Goal: Task Accomplishment & Management: Use online tool/utility

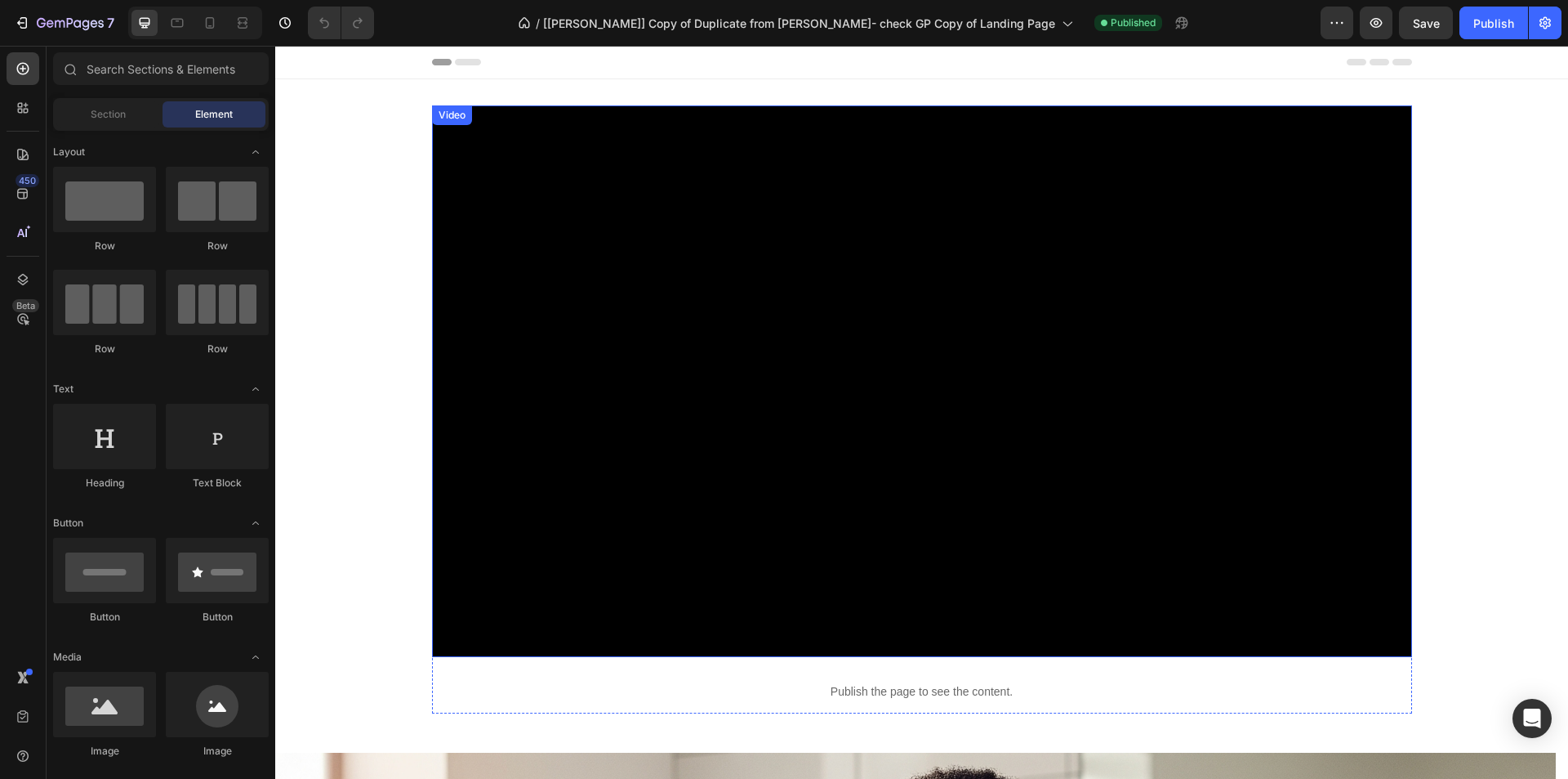
click at [447, 122] on div "Video" at bounding box center [452, 115] width 34 height 15
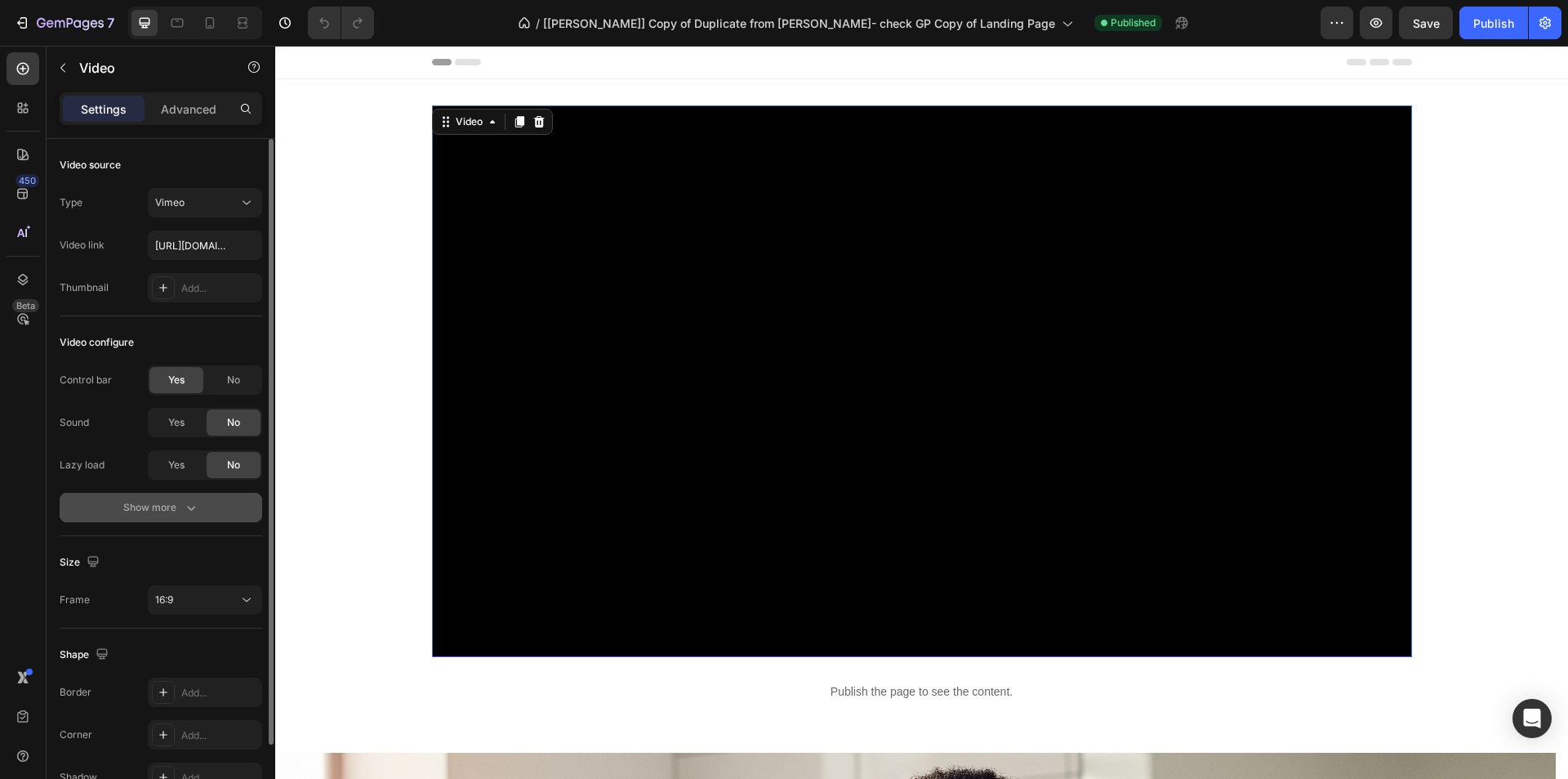
click at [194, 498] on button "Show more" at bounding box center [161, 508] width 203 height 30
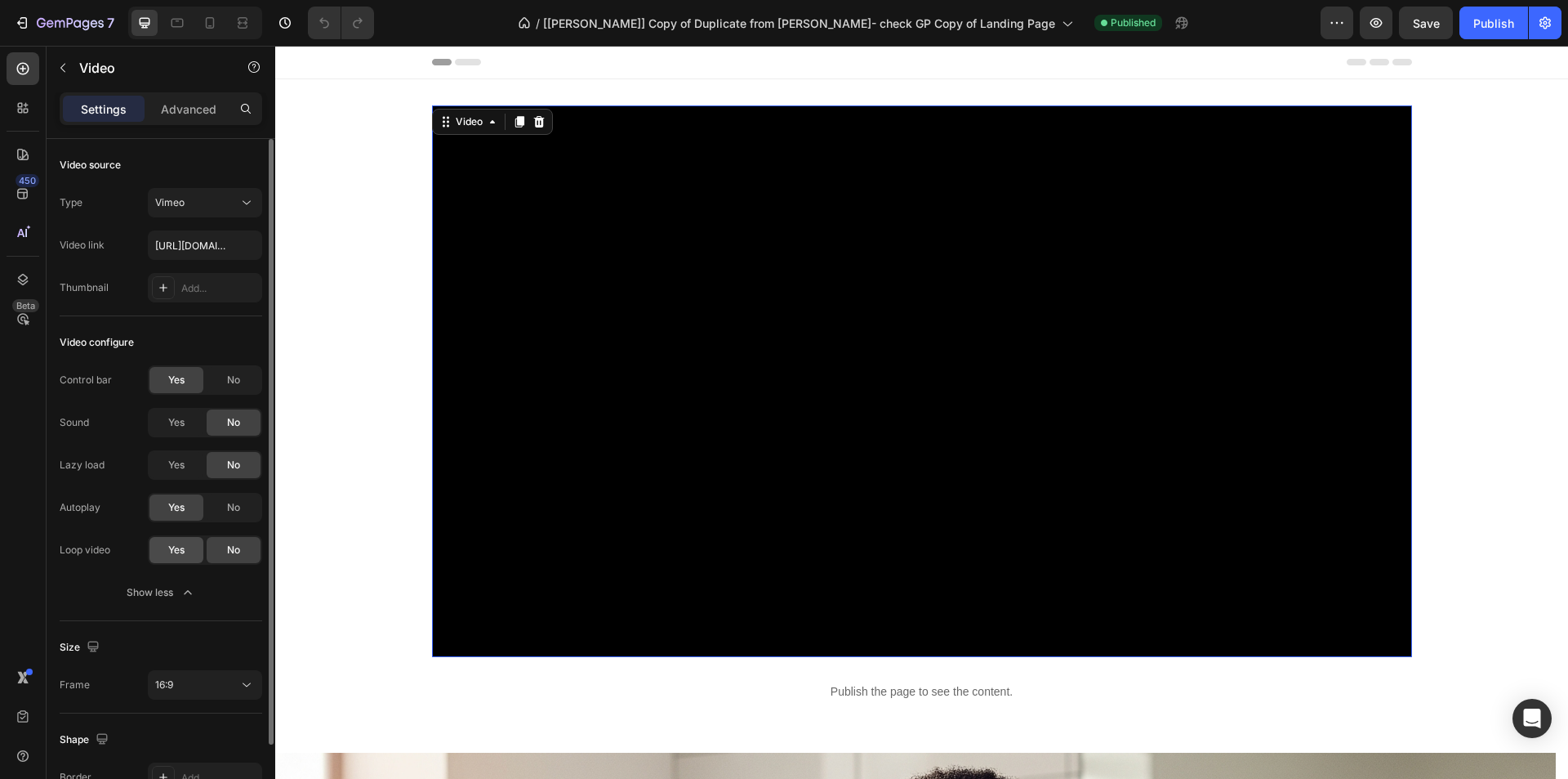
click at [172, 551] on span "Yes" at bounding box center [176, 550] width 16 height 15
click at [1477, 19] on div "Publish" at bounding box center [1494, 23] width 41 height 17
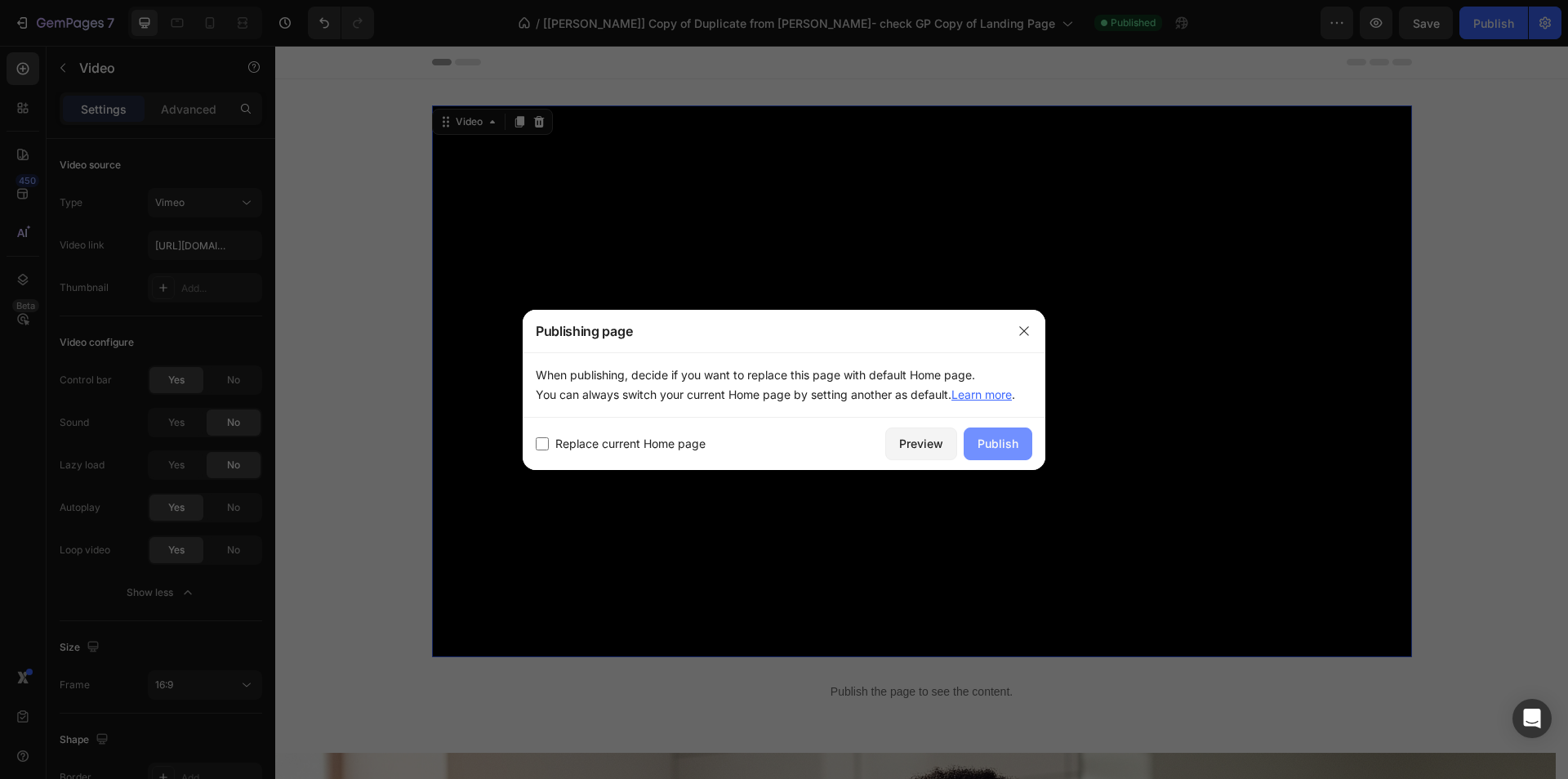
click at [998, 451] on div "Publish" at bounding box center [999, 443] width 41 height 17
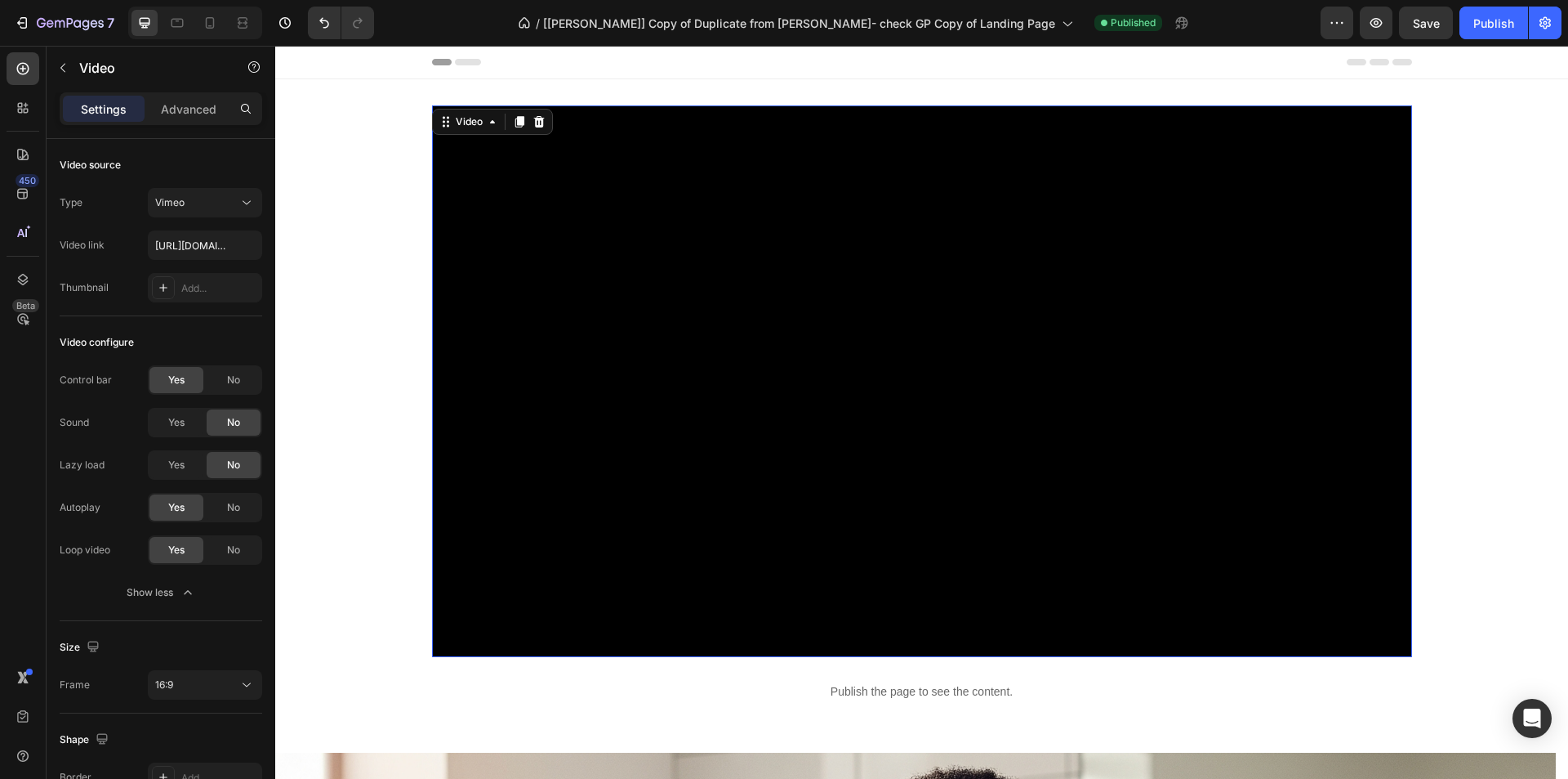
scroll to position [409, 0]
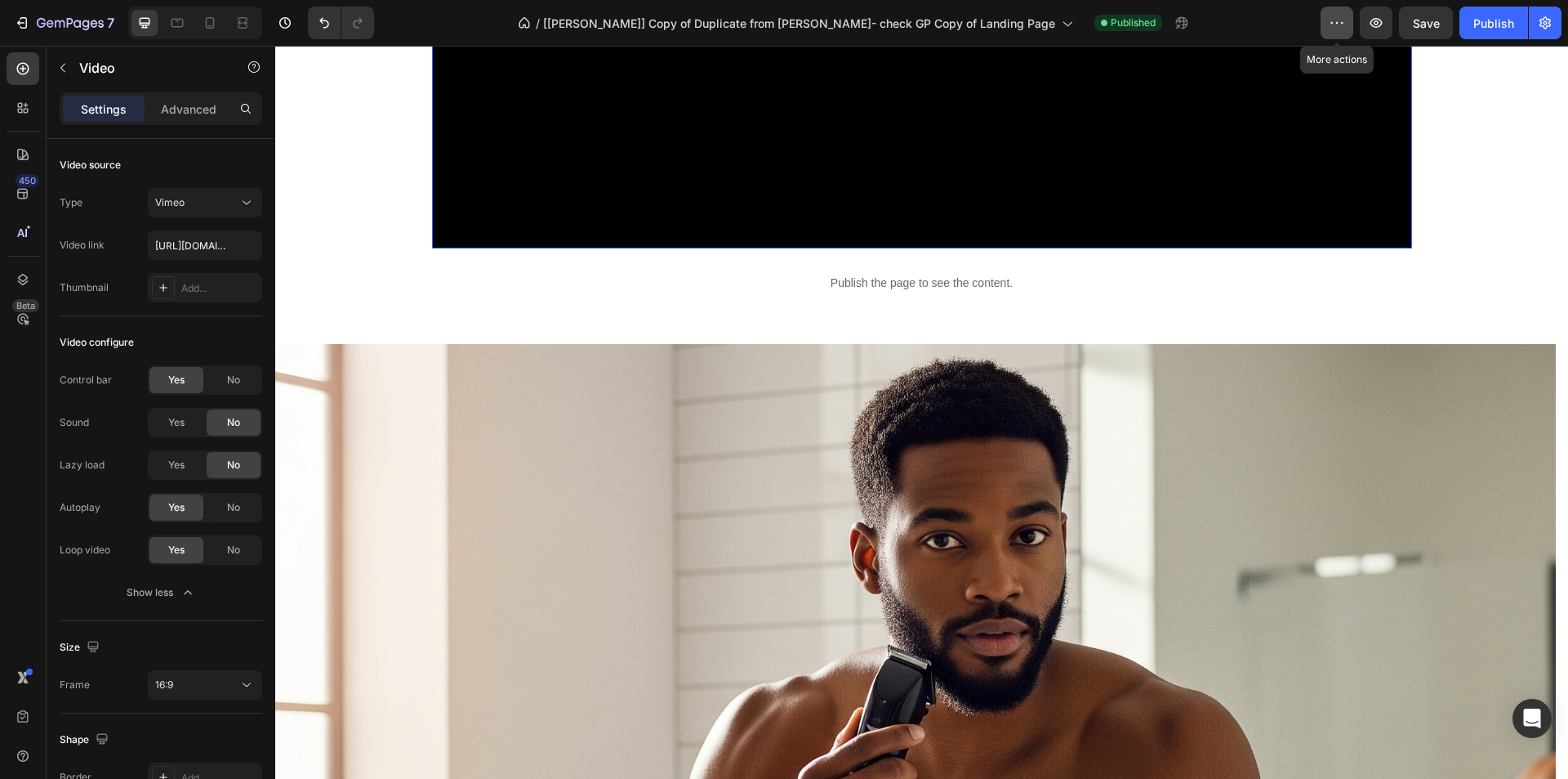
click at [1336, 26] on icon "button" at bounding box center [1337, 23] width 16 height 16
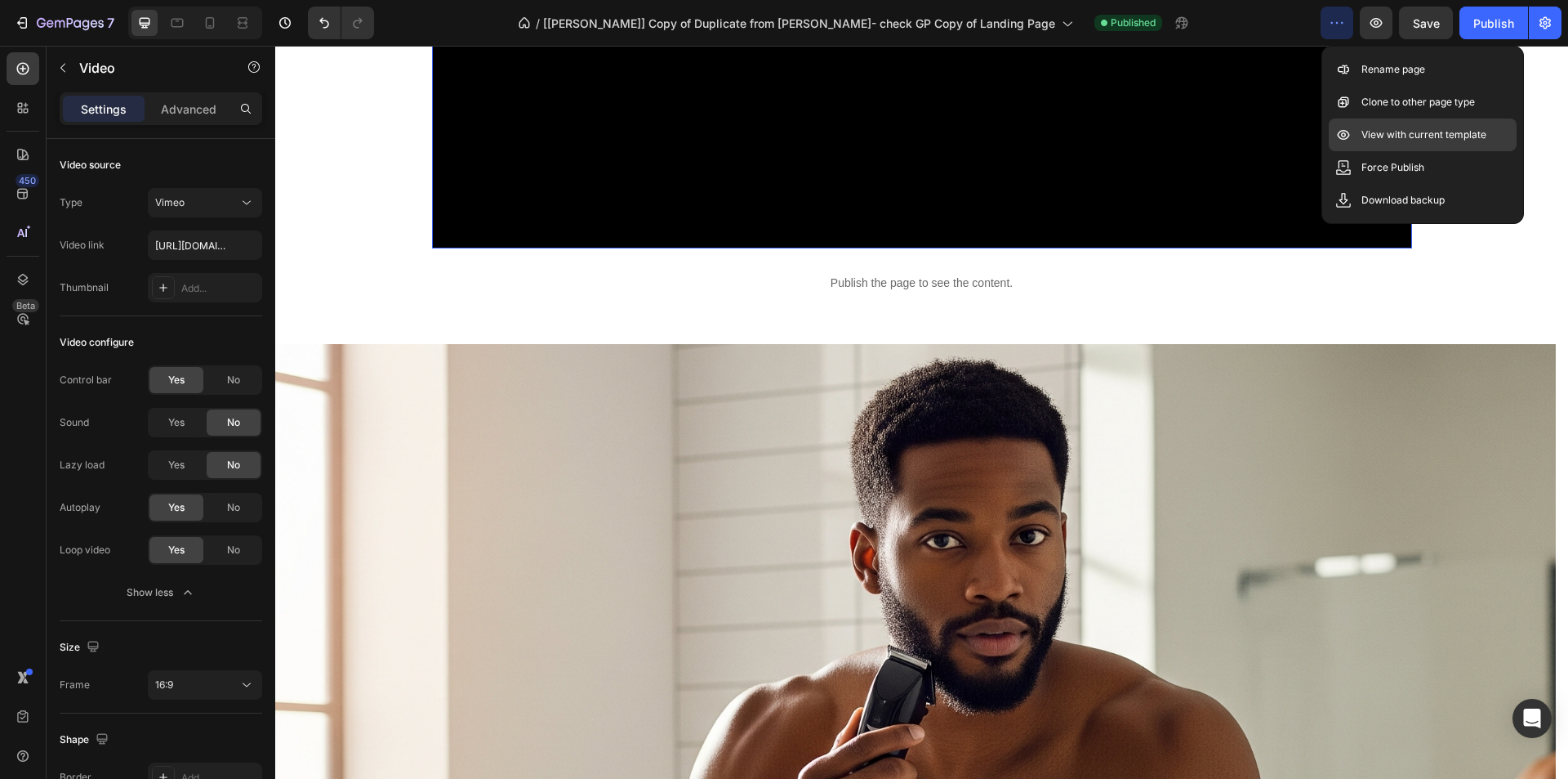
click at [1364, 129] on p "View with current template" at bounding box center [1425, 135] width 125 height 16
click at [798, 276] on p "Publish the page to see the content." at bounding box center [922, 283] width 981 height 17
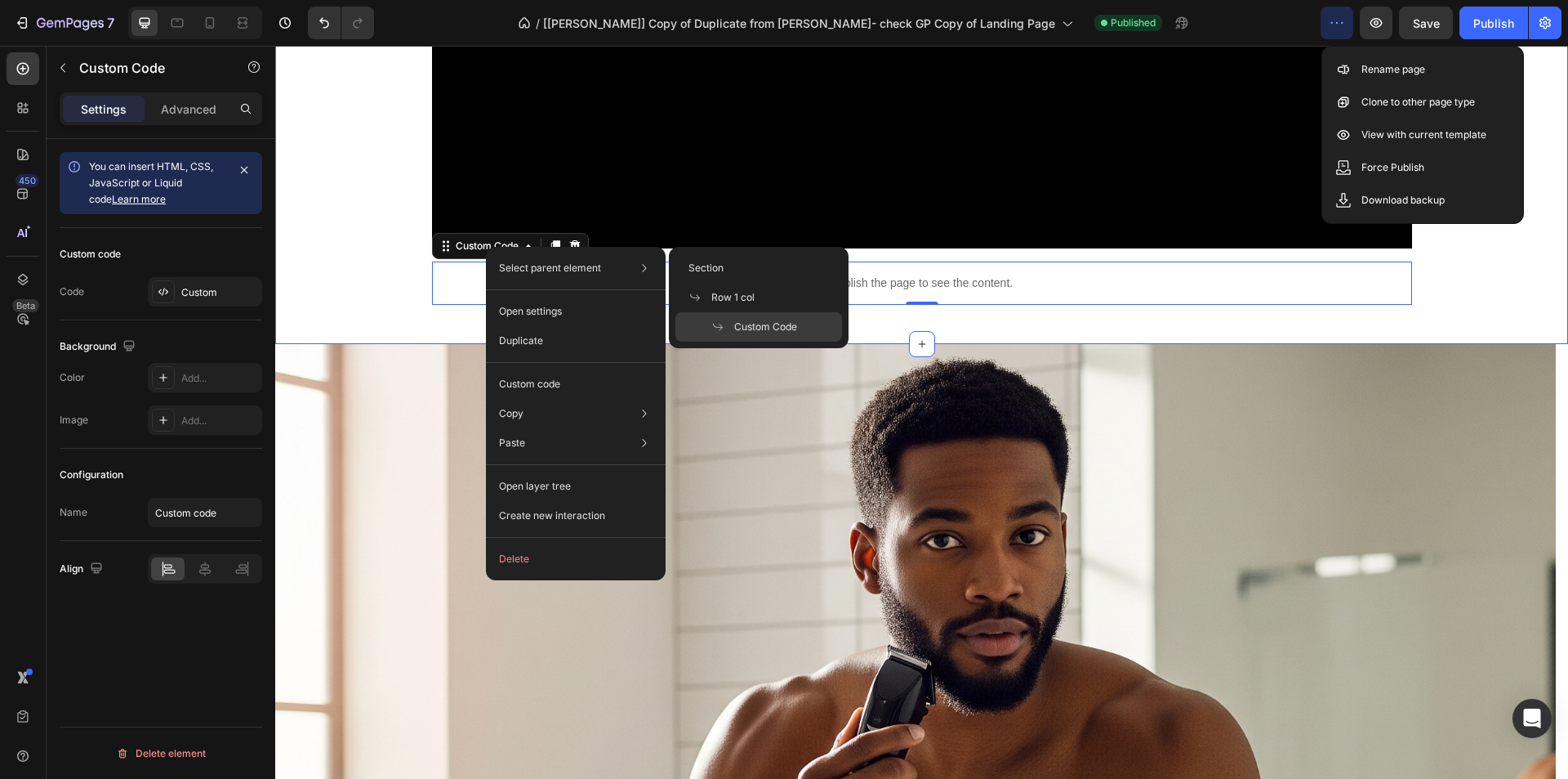
click at [346, 298] on div "Video Publish the page to see the content. Custom Code 0 Row" at bounding box center [921, 7] width 1293 height 621
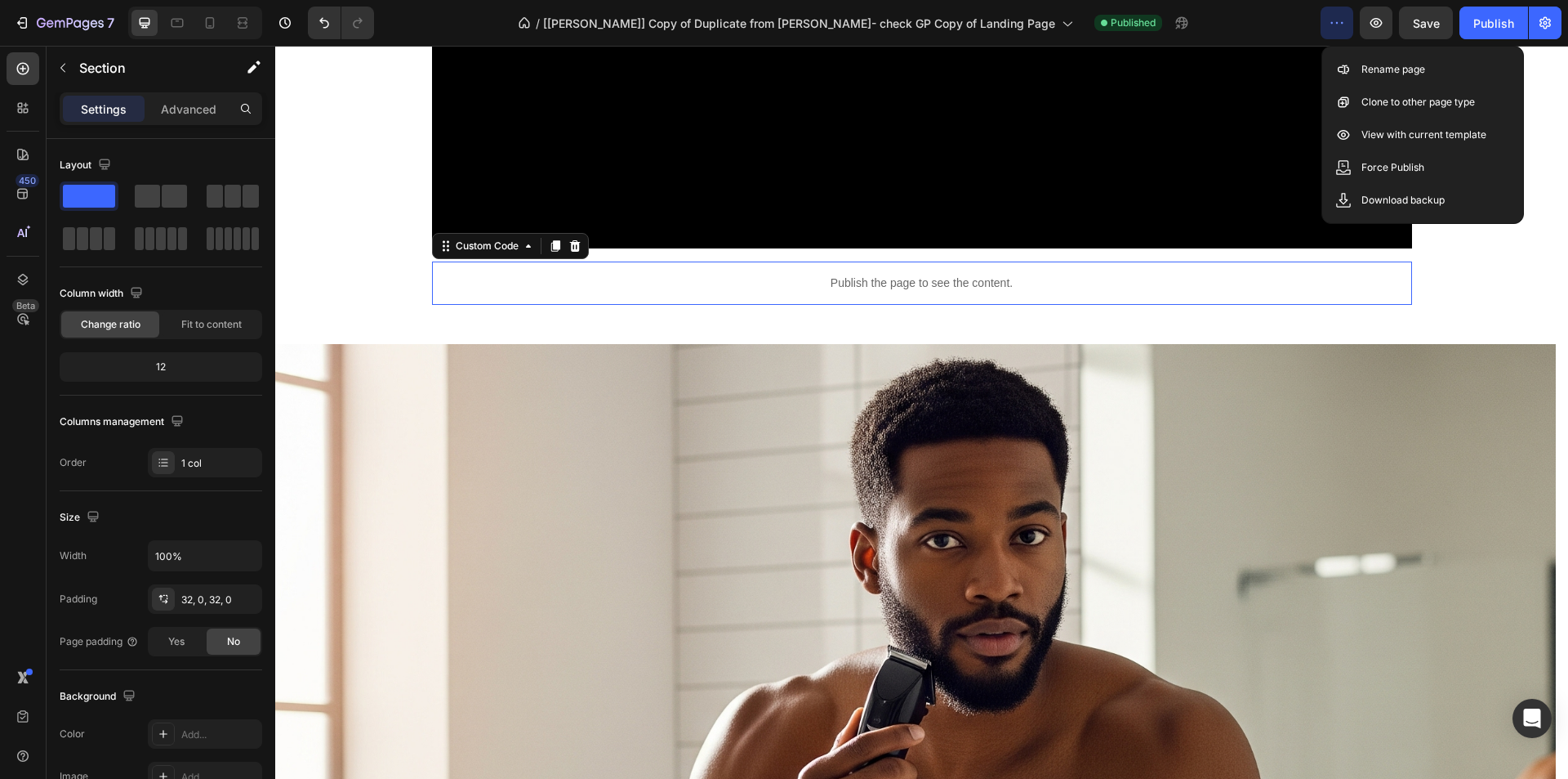
click at [533, 277] on p "Publish the page to see the content." at bounding box center [922, 283] width 981 height 17
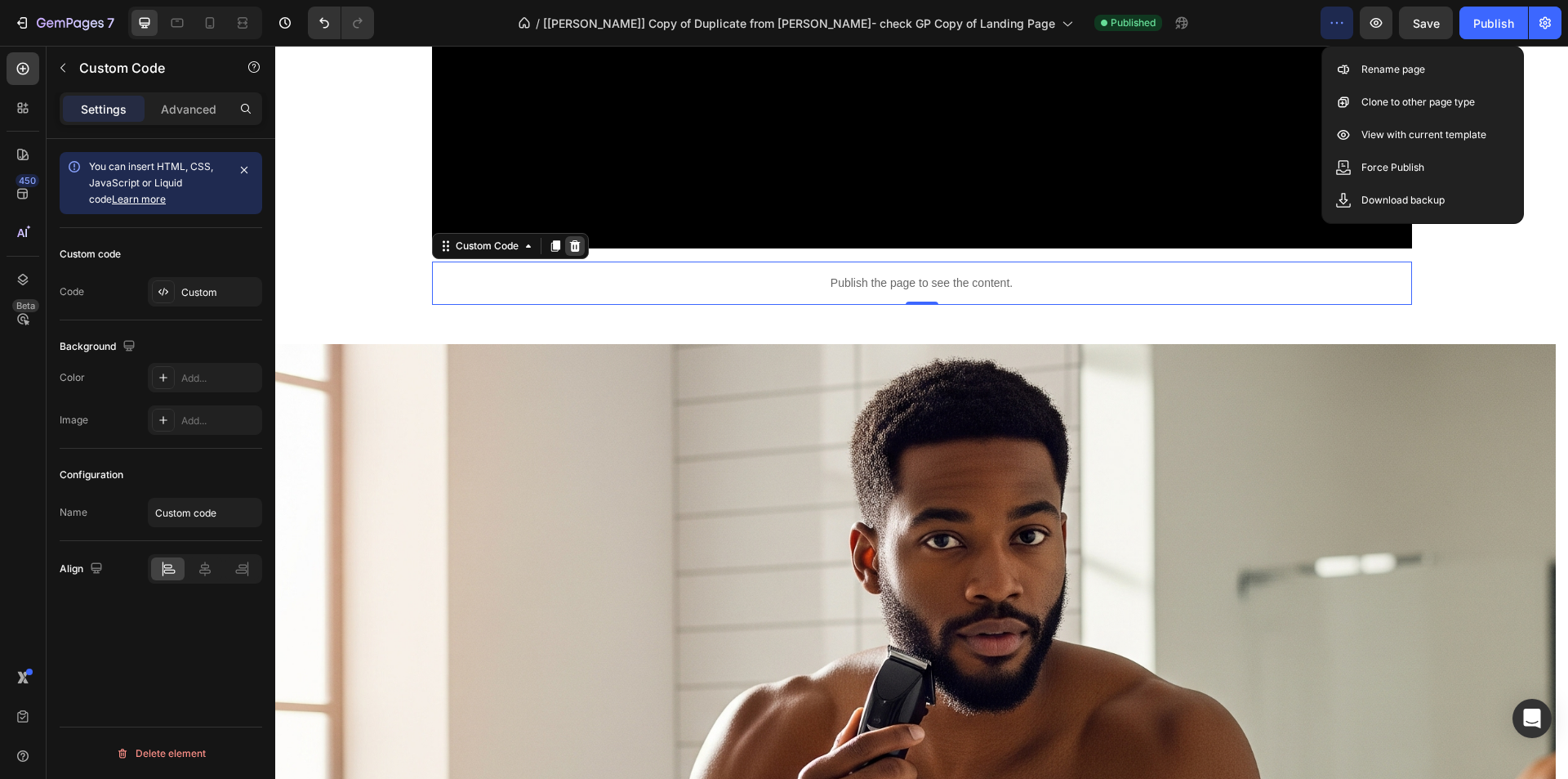
click at [575, 247] on icon at bounding box center [575, 246] width 13 height 13
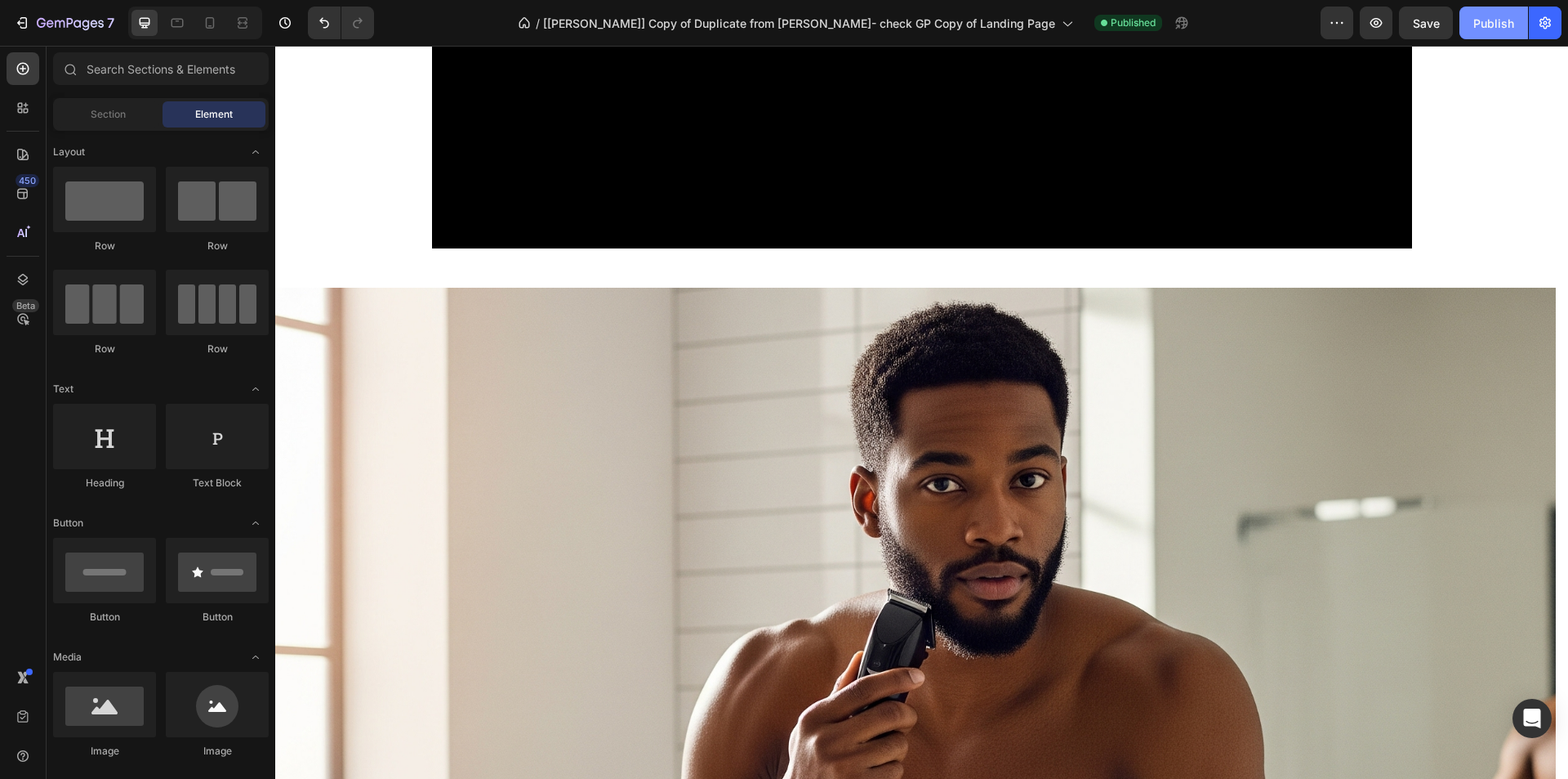
click at [1486, 27] on div "Publish" at bounding box center [1494, 23] width 41 height 17
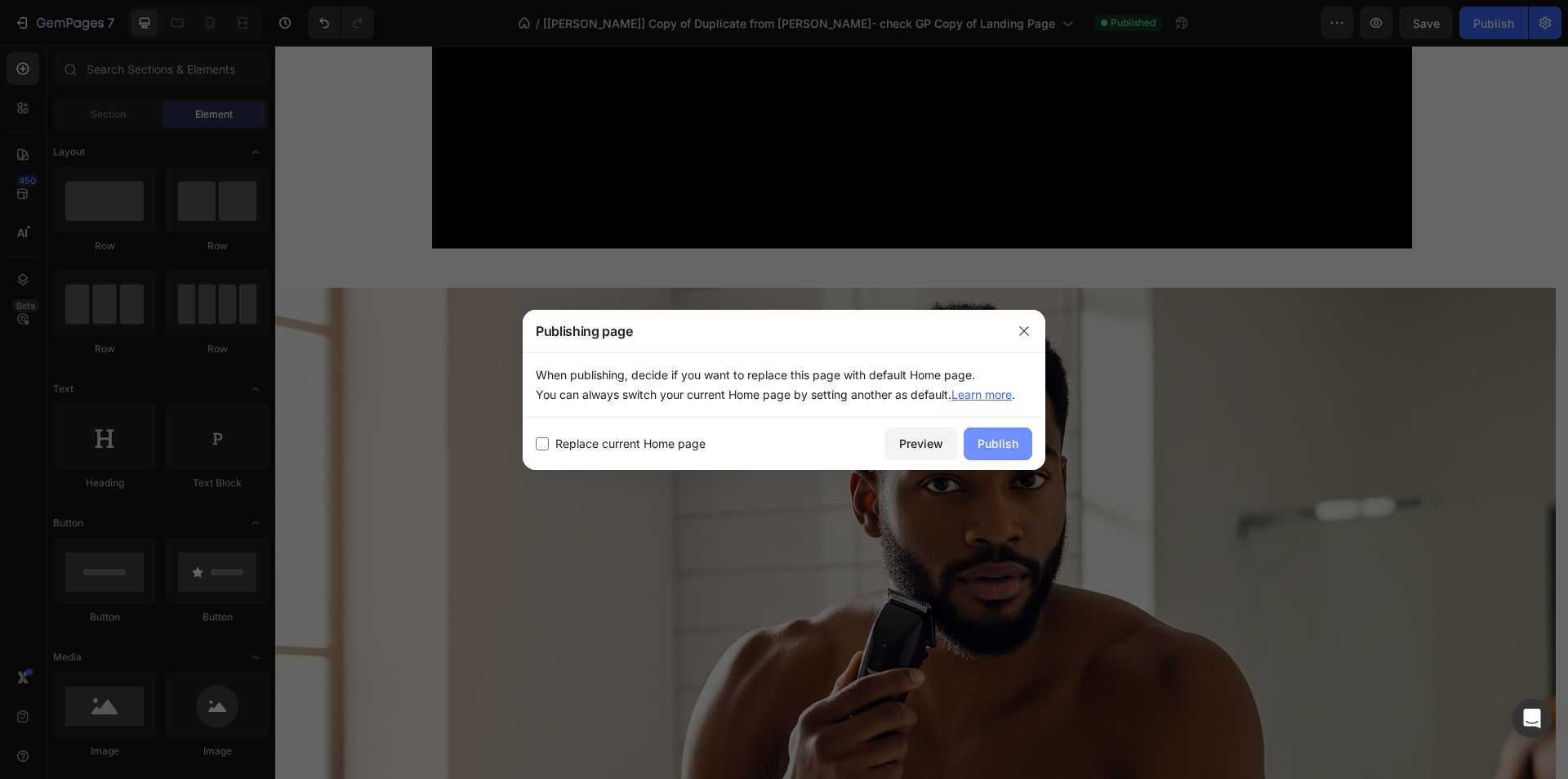
click at [1011, 439] on div "Publish" at bounding box center [999, 443] width 41 height 17
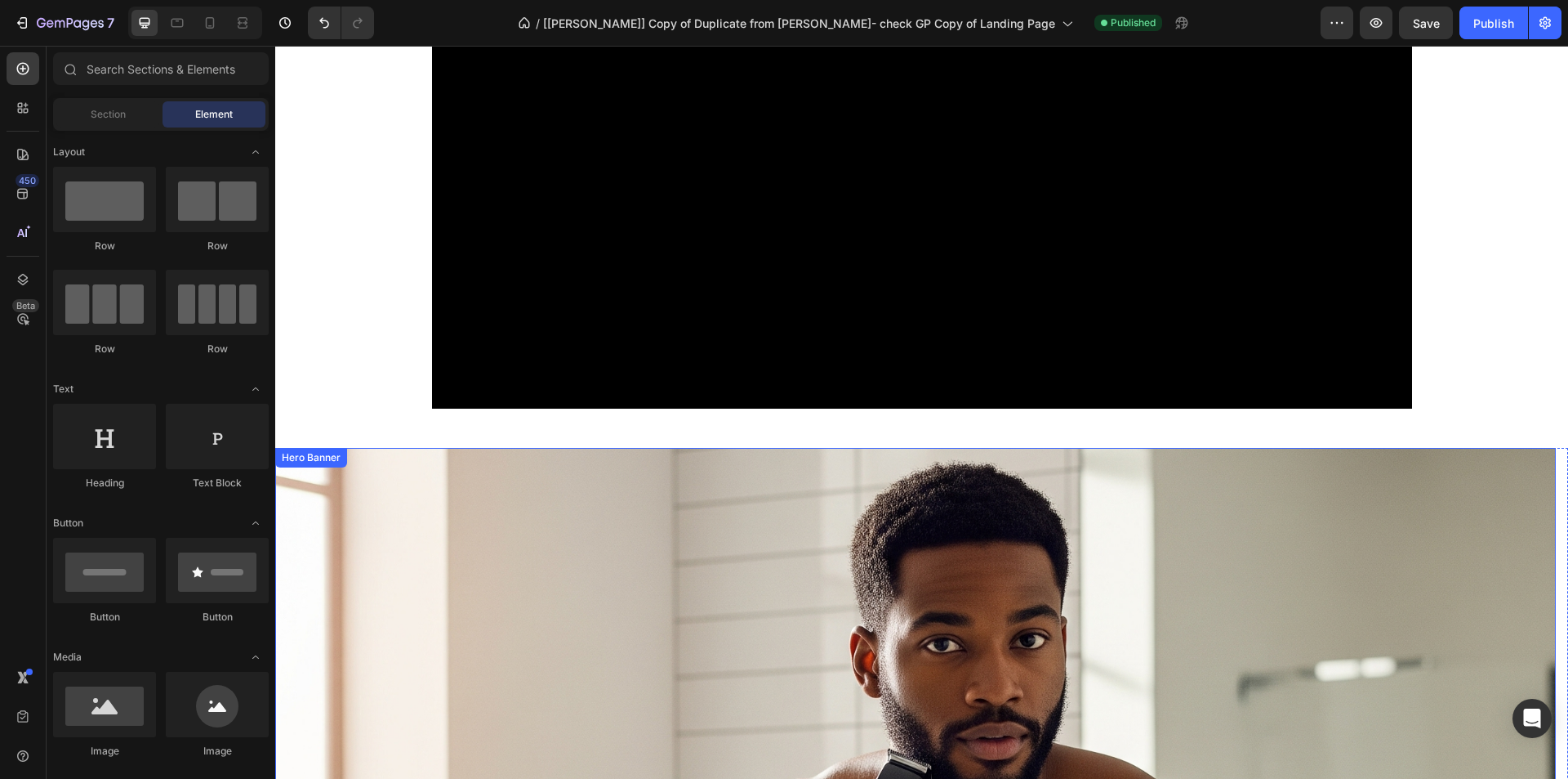
scroll to position [0, 0]
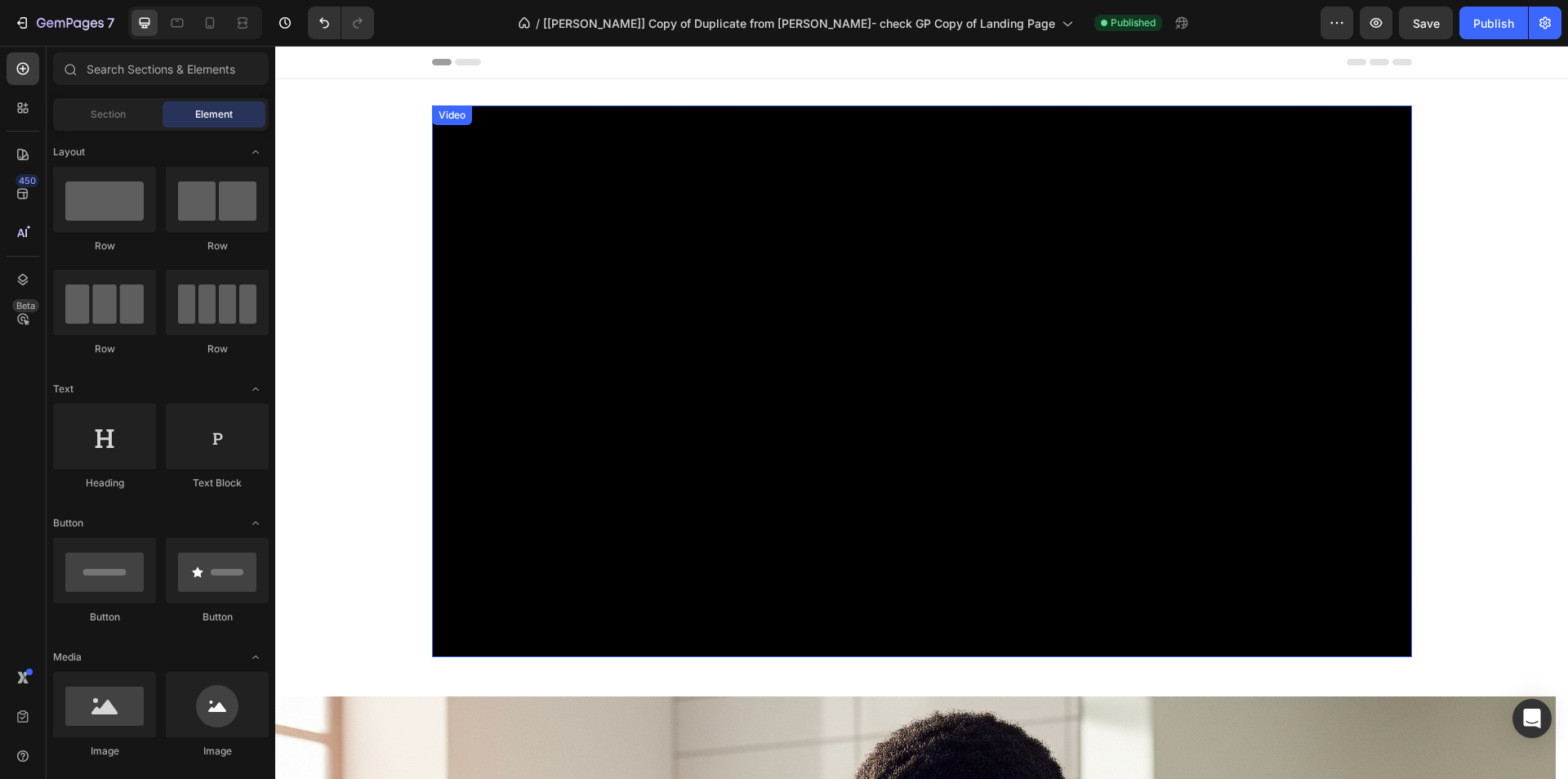
click at [450, 118] on div "Video" at bounding box center [452, 115] width 34 height 15
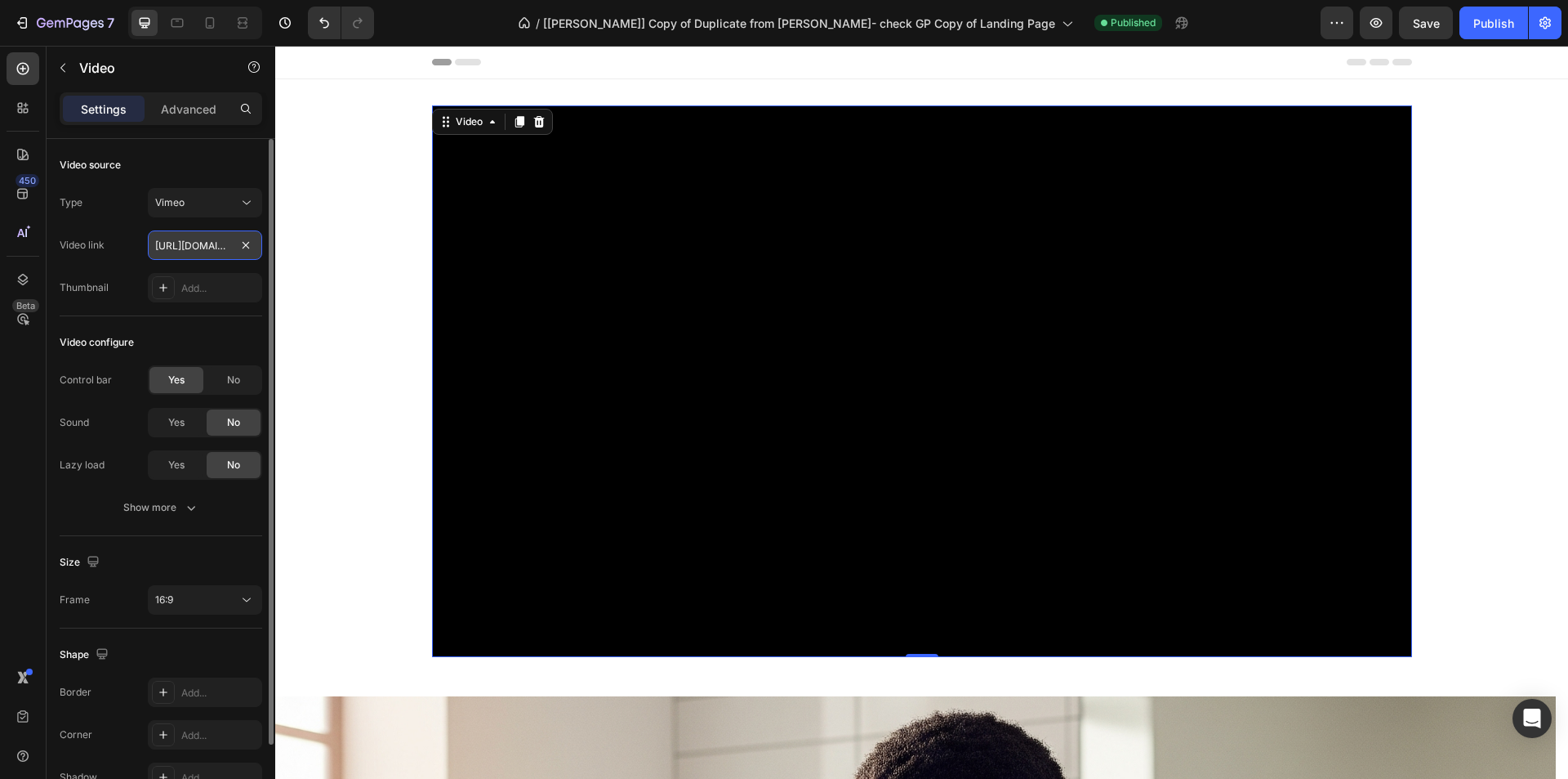
click at [189, 246] on input "[URL][DOMAIN_NAME]" at bounding box center [204, 246] width 115 height 30
click at [159, 496] on button "Show more" at bounding box center [161, 508] width 203 height 30
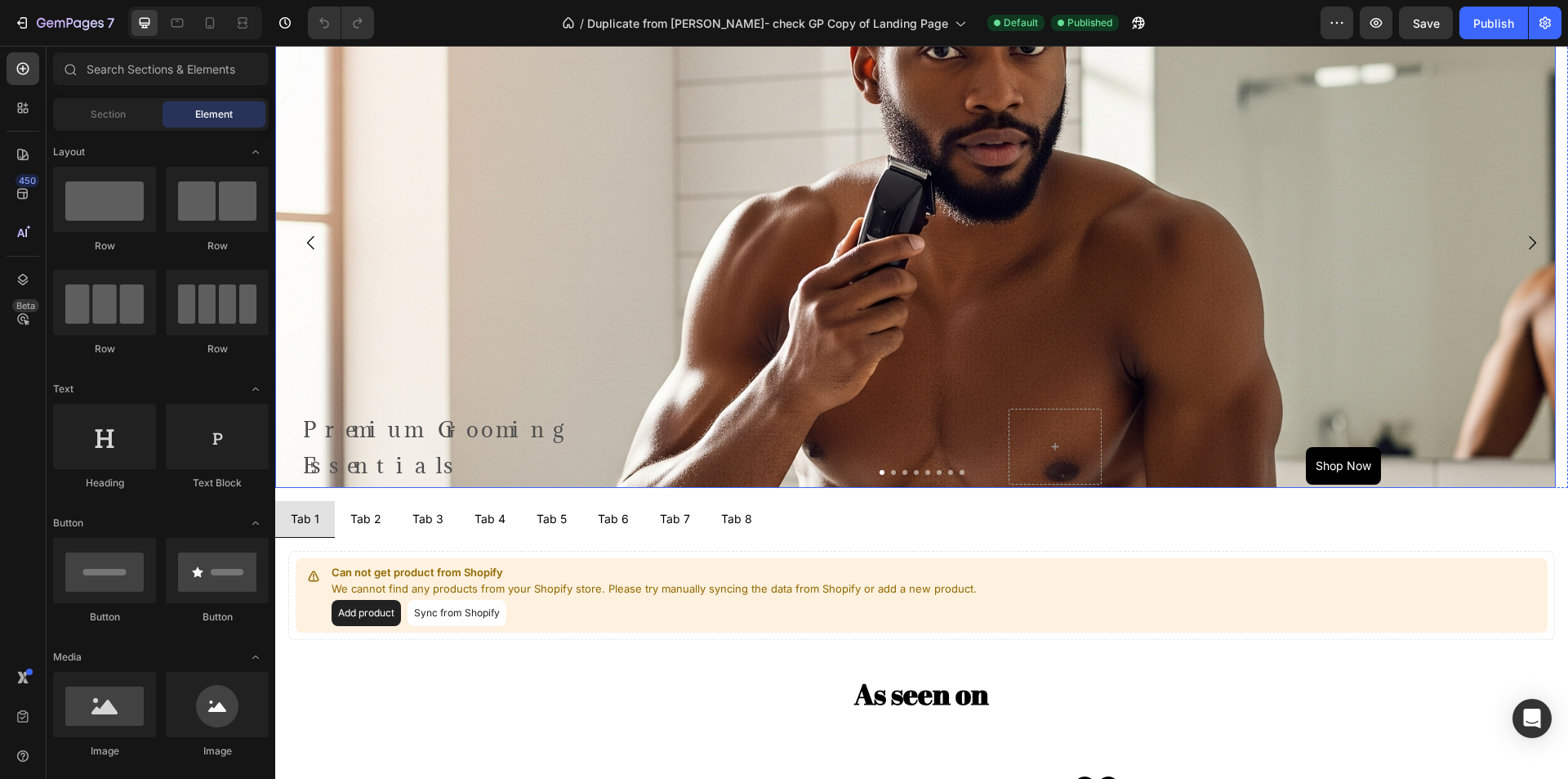
scroll to position [981, 0]
